Goal: Information Seeking & Learning: Learn about a topic

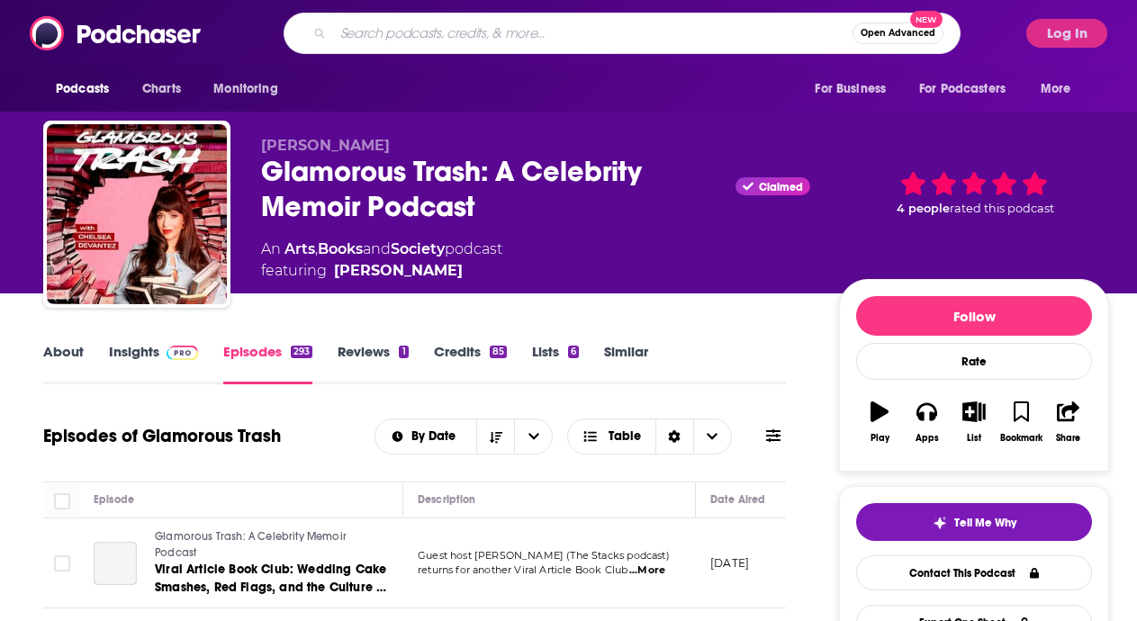
type input "a"
click at [1072, 35] on button "Log In" at bounding box center [1066, 33] width 81 height 29
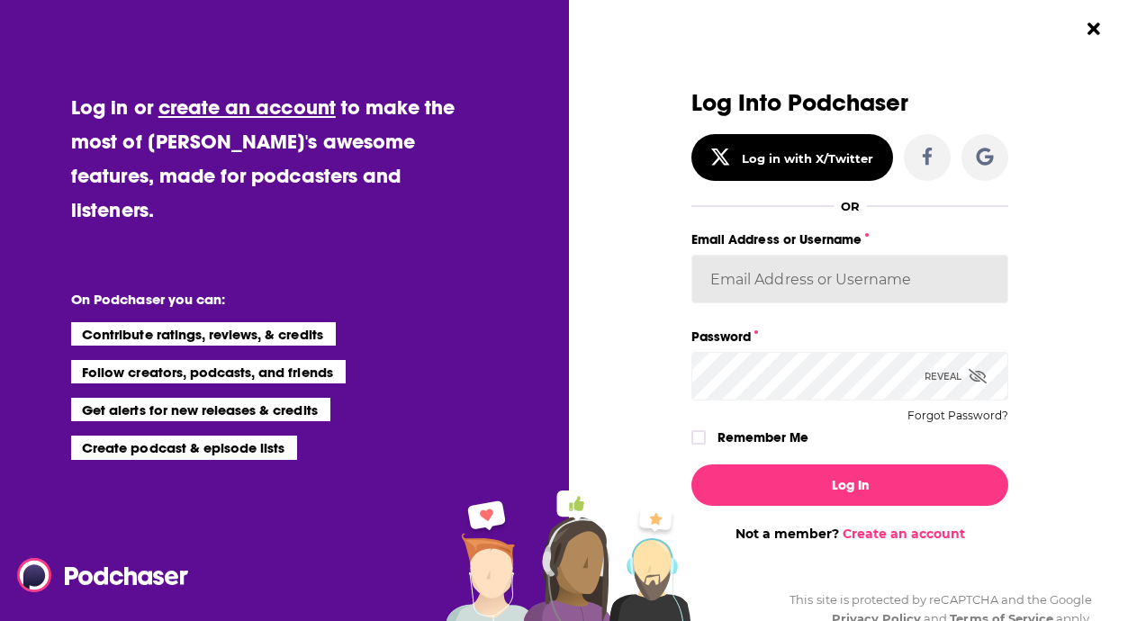
click at [814, 270] on input "Email Address or Username" at bounding box center [849, 279] width 317 height 49
type input "acquavie"
click at [691, 465] on button "Log In" at bounding box center [849, 485] width 317 height 41
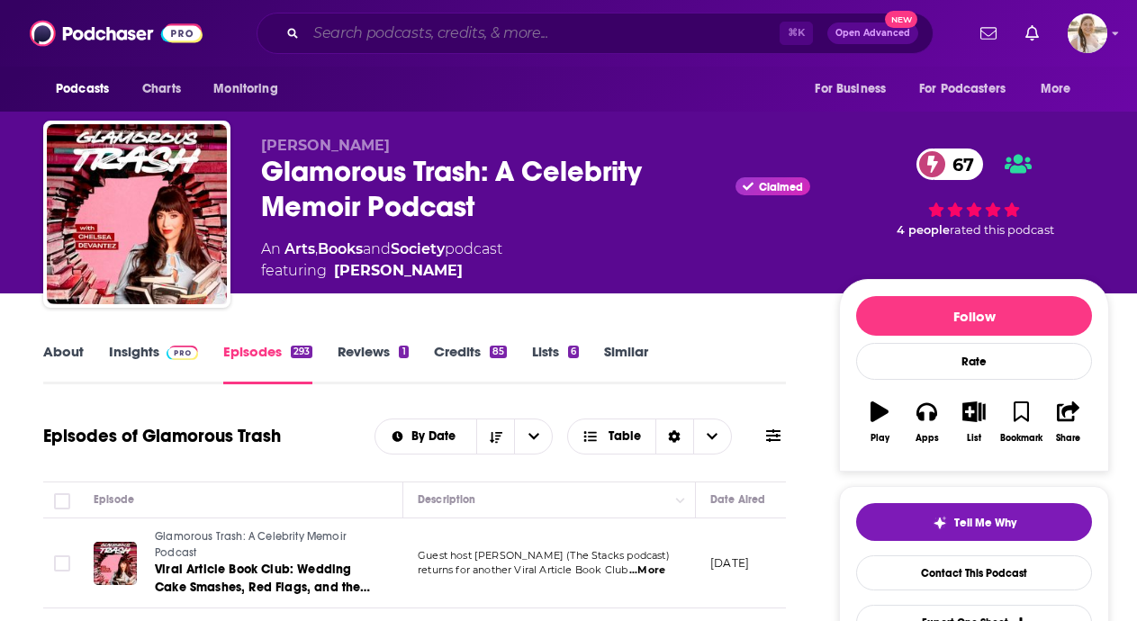
click at [650, 39] on input "Search podcasts, credits, & more..." at bounding box center [543, 33] width 474 height 29
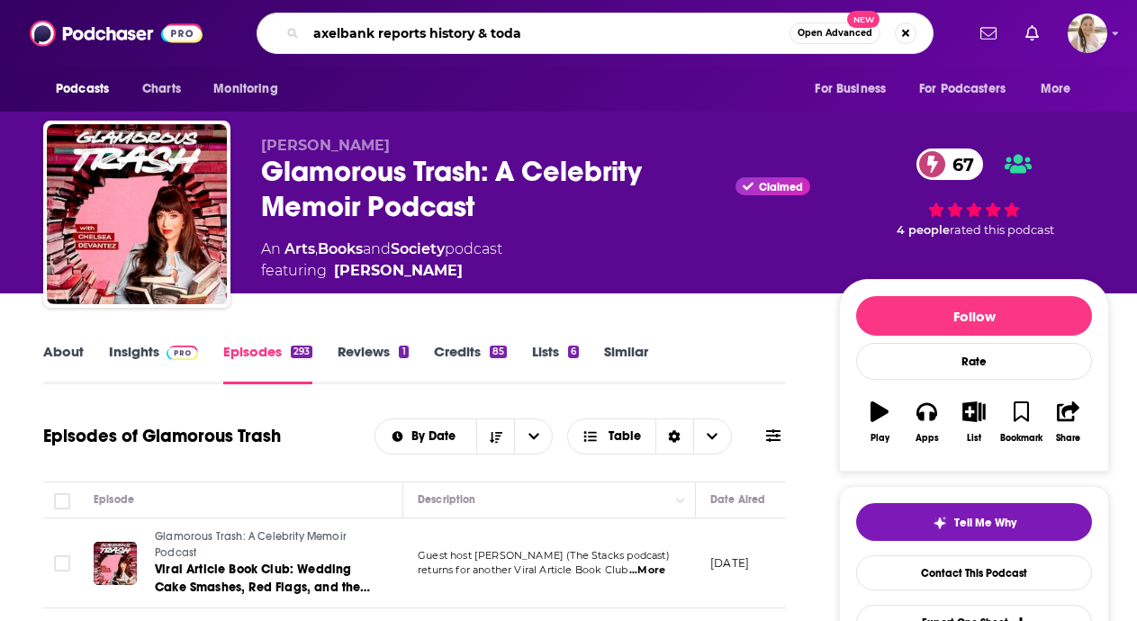
type input "axelbank reports history & [DATE]"
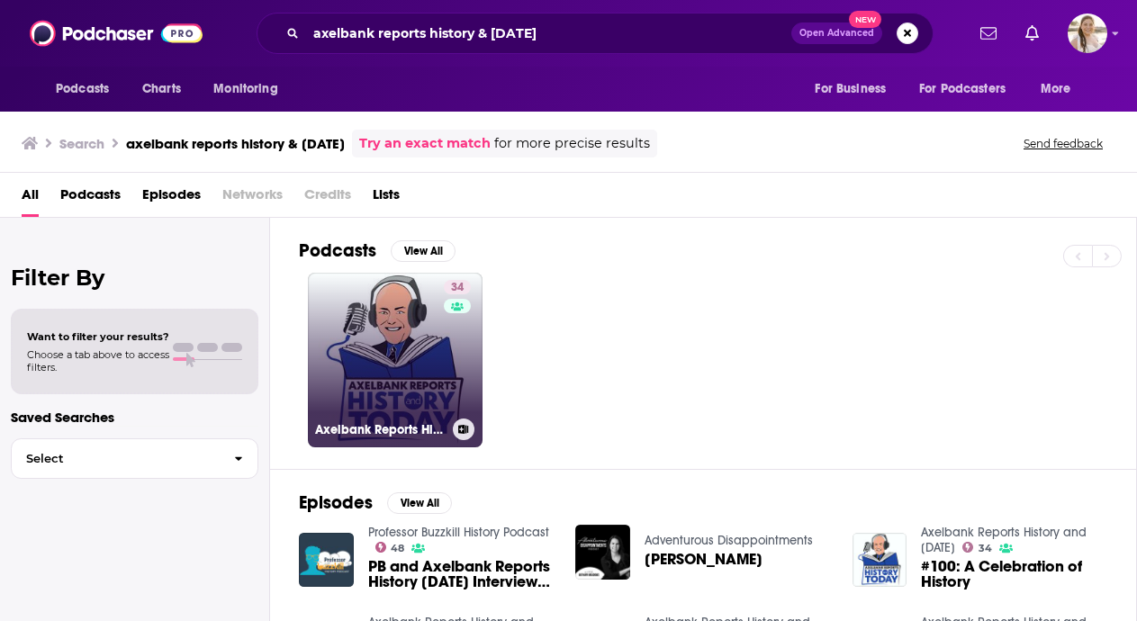
click at [429, 366] on link "34 Axelbank Reports History and [DATE]" at bounding box center [395, 360] width 175 height 175
